Goal: Information Seeking & Learning: Learn about a topic

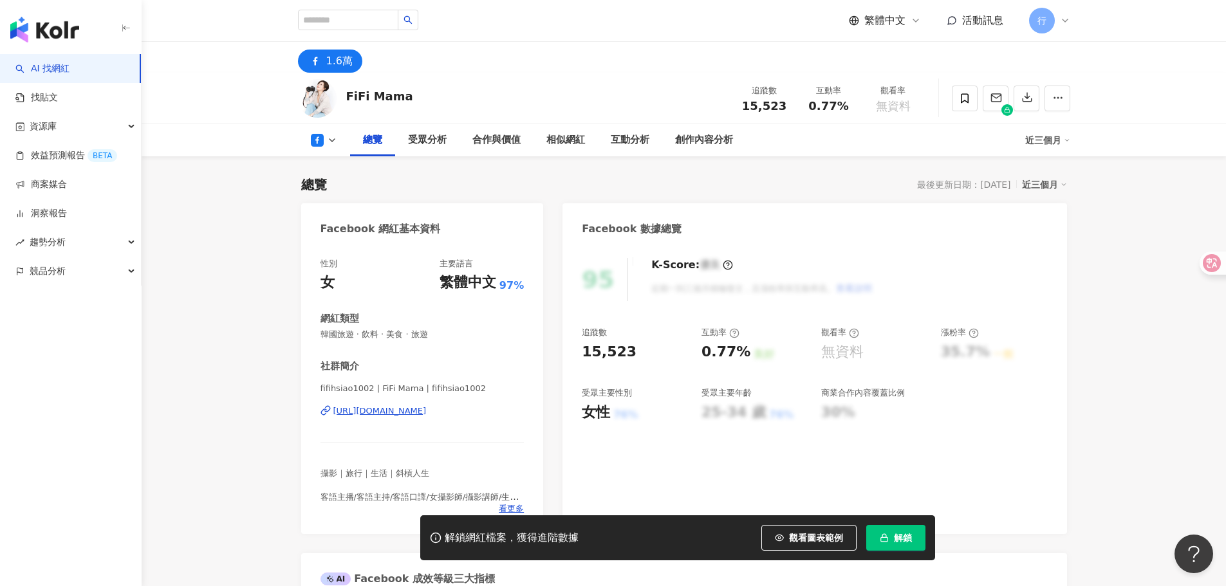
click at [486, 58] on div "1.6萬" at bounding box center [684, 57] width 824 height 31
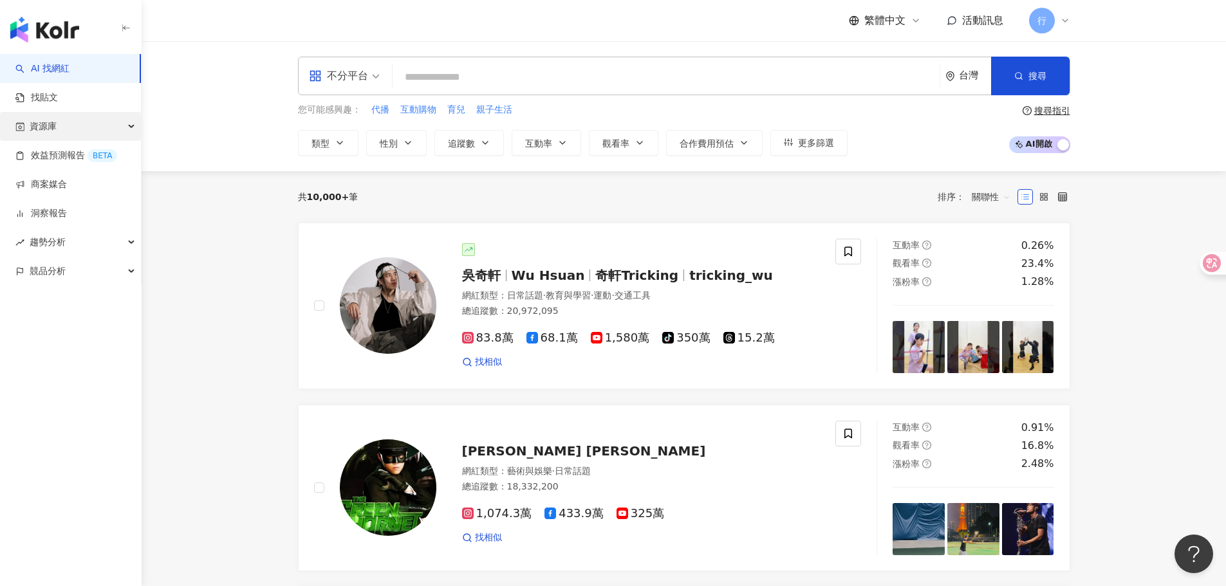
click at [63, 126] on div "資源庫" at bounding box center [70, 126] width 141 height 29
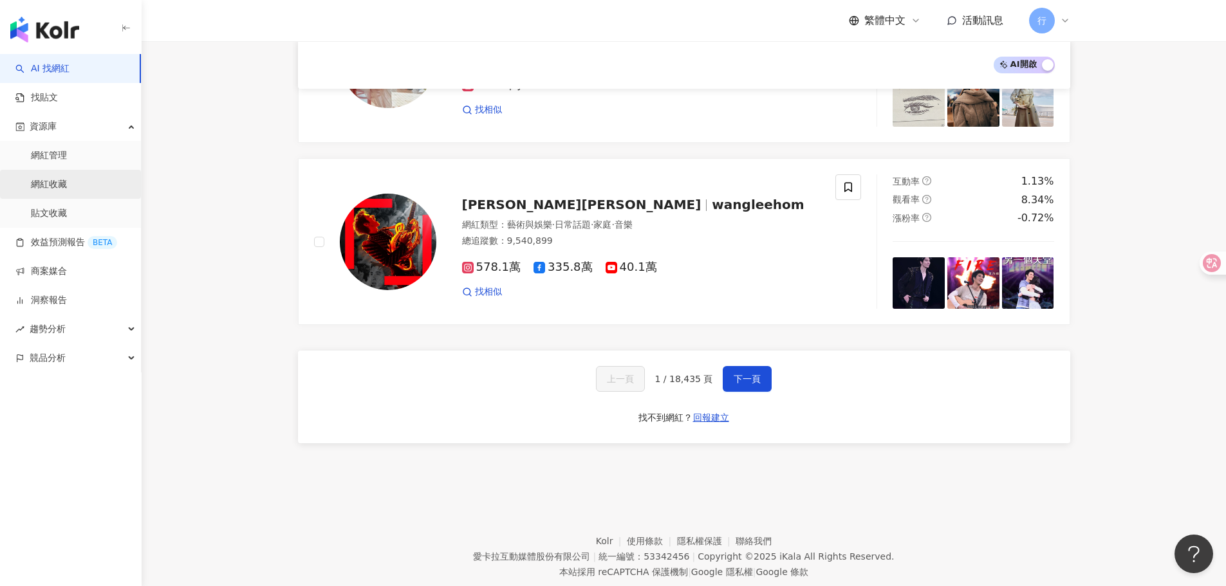
scroll to position [2096, 0]
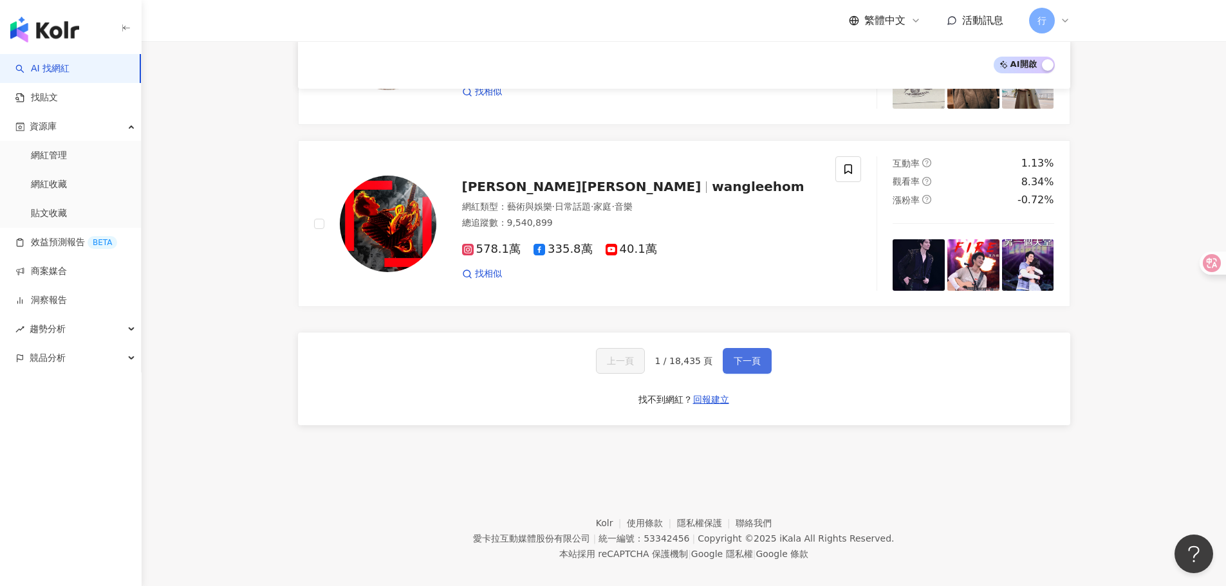
click at [763, 353] on button "下一頁" at bounding box center [747, 361] width 49 height 26
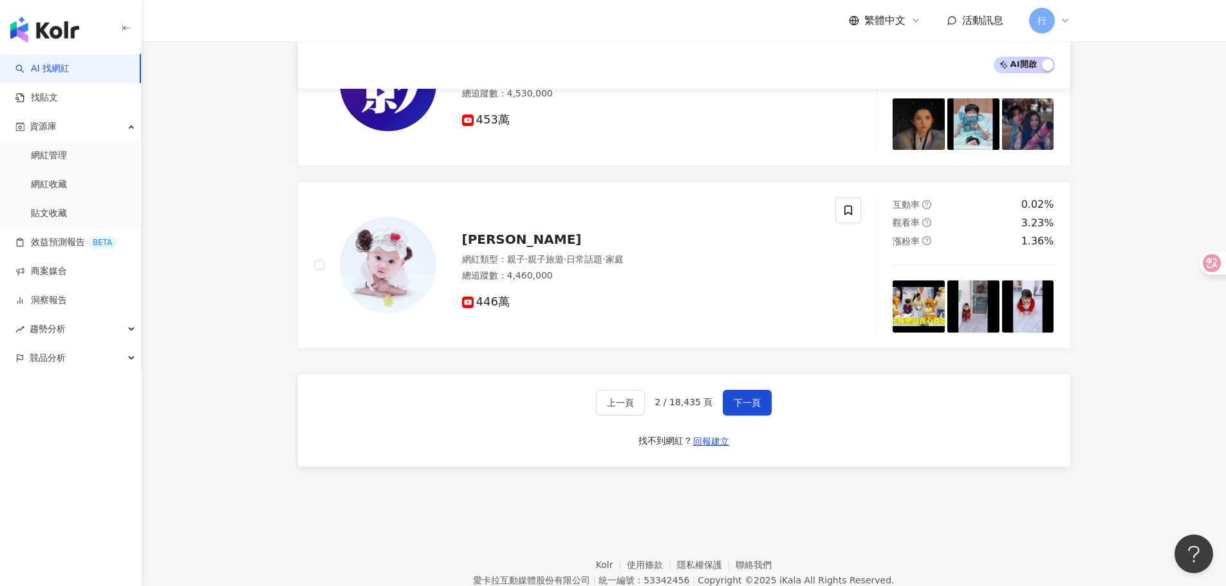
scroll to position [2069, 0]
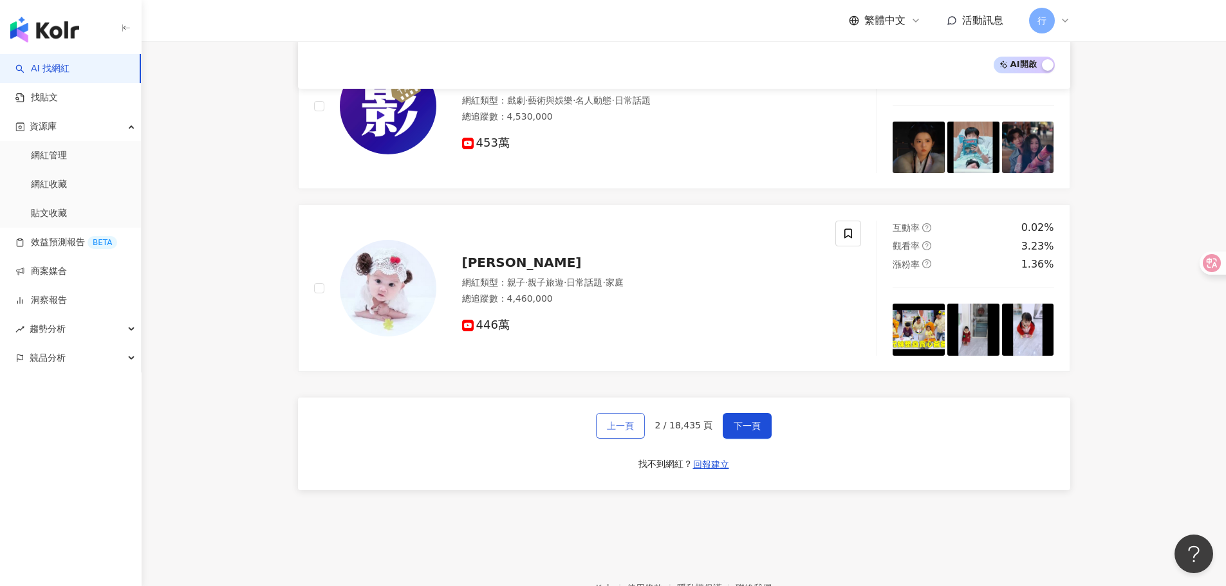
click at [624, 421] on span "上一頁" at bounding box center [620, 426] width 27 height 10
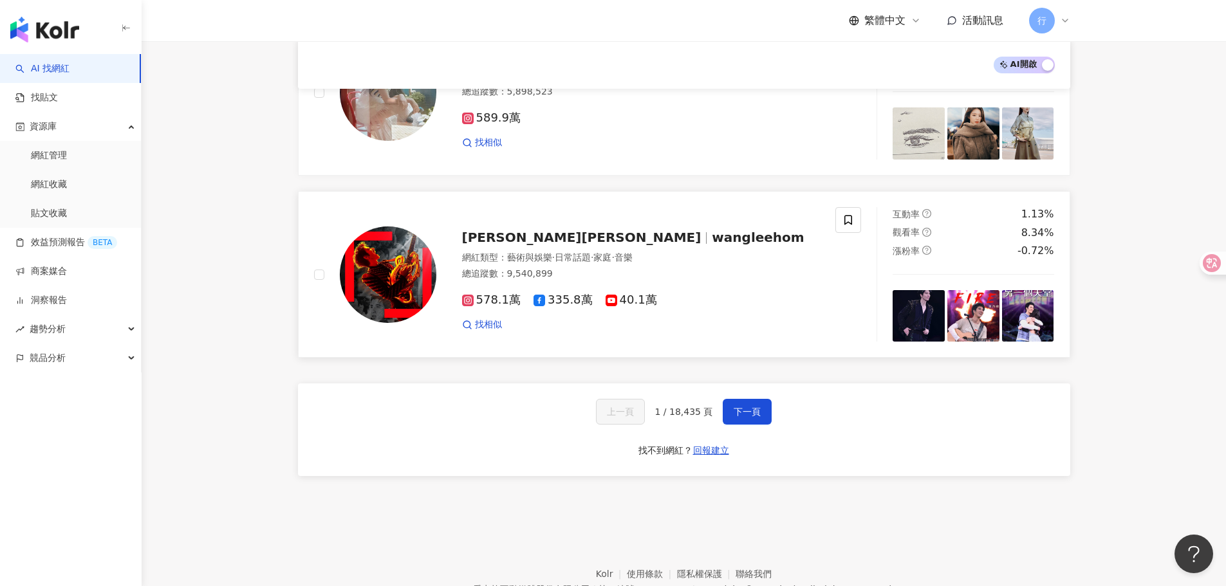
scroll to position [2096, 0]
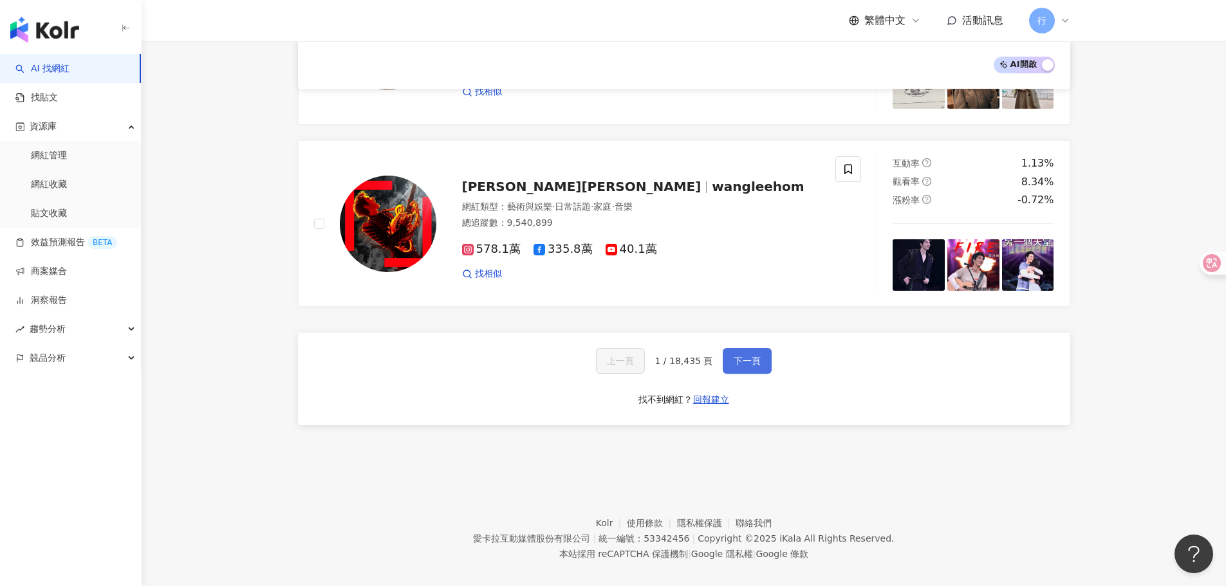
click at [742, 348] on button "下一頁" at bounding box center [747, 361] width 49 height 26
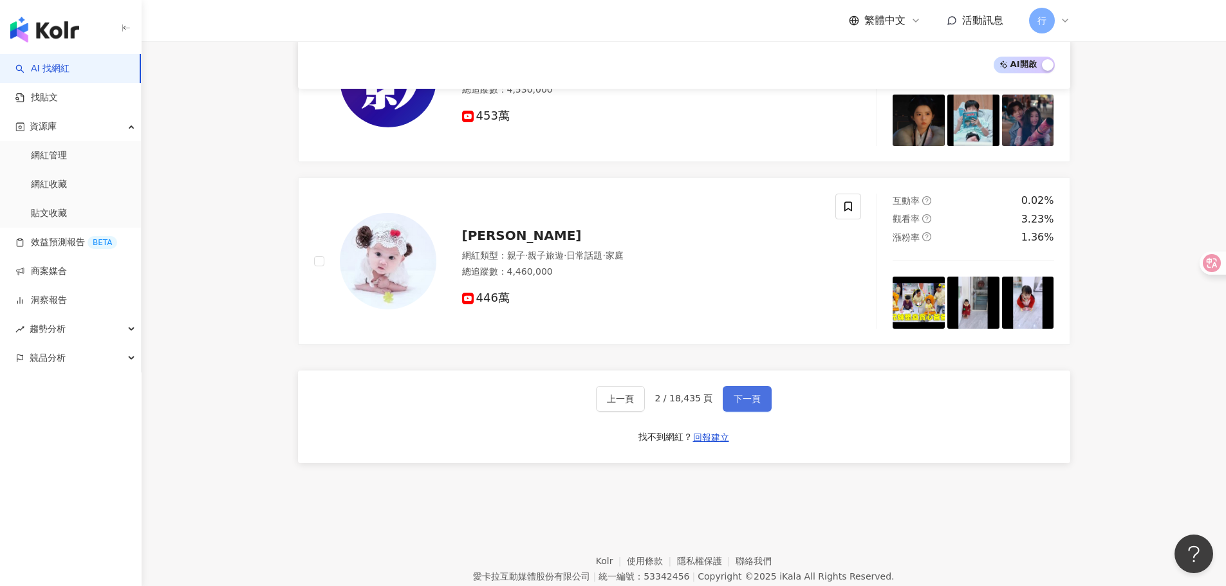
click at [752, 394] on span "下一頁" at bounding box center [747, 399] width 27 height 10
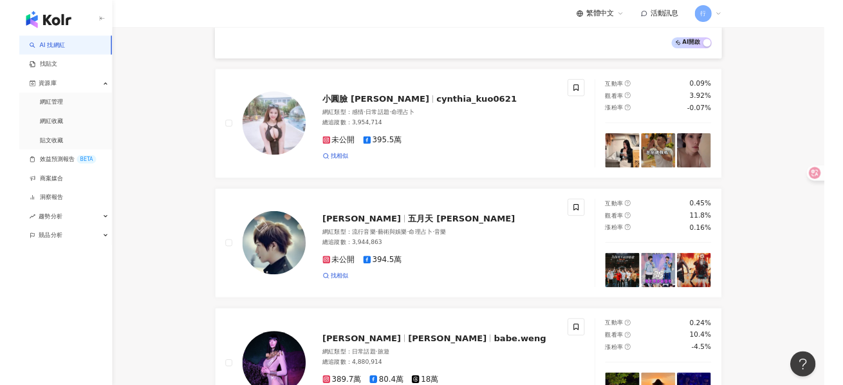
scroll to position [1612, 0]
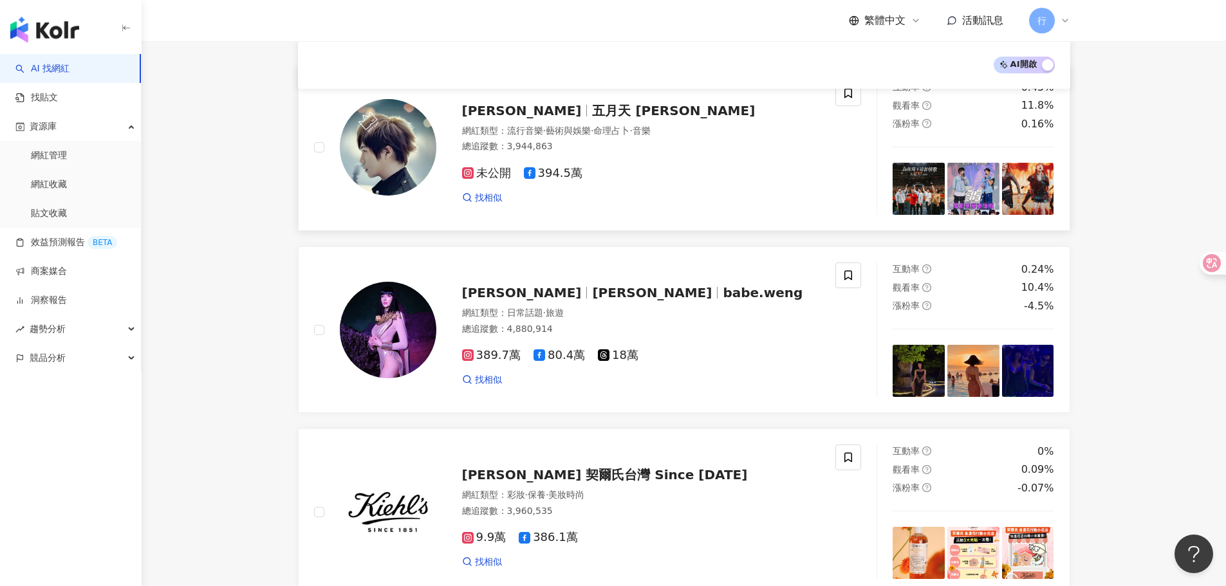
click at [592, 108] on span "五月天 阿信" at bounding box center [673, 110] width 163 height 15
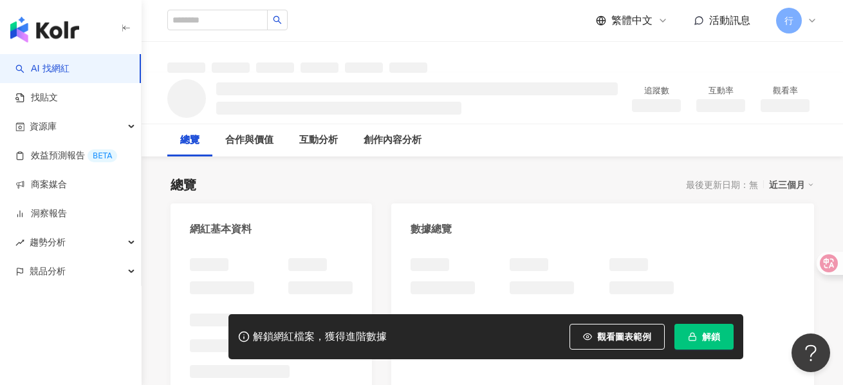
scroll to position [257, 0]
